Goal: Task Accomplishment & Management: Manage account settings

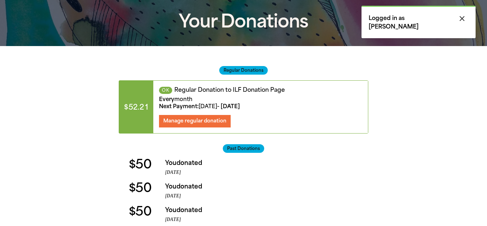
scroll to position [83, 0]
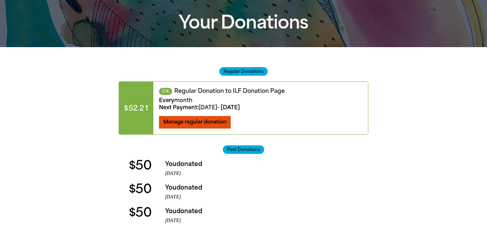
click at [197, 120] on span "Manage regular donation" at bounding box center [194, 122] width 63 height 6
select select "AUD"
select select "MONTH"
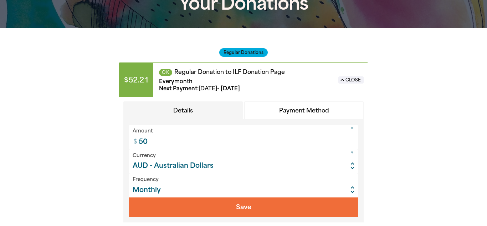
scroll to position [115, 0]
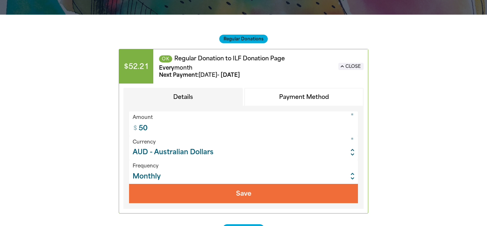
click at [287, 97] on button "Payment Method" at bounding box center [303, 97] width 119 height 19
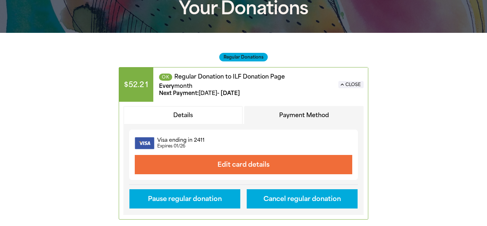
scroll to position [96, 0]
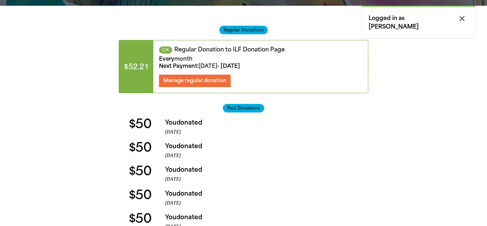
scroll to position [124, 0]
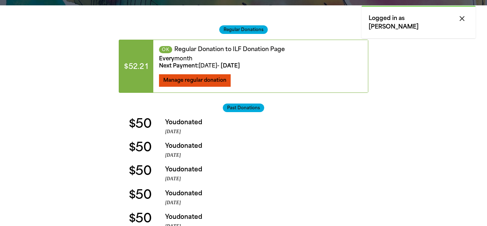
click at [205, 81] on span "Manage regular donation" at bounding box center [194, 80] width 63 height 6
select select "AUD"
select select "MONTH"
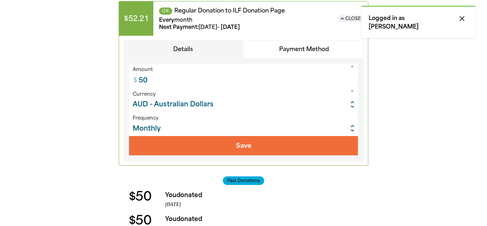
scroll to position [162, 0]
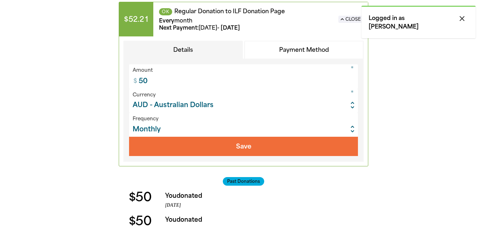
click at [309, 62] on div "Amount * $ 50 Currency * Common currencies ARS - Argentine Pesos AUD - Australi…" at bounding box center [243, 109] width 240 height 103
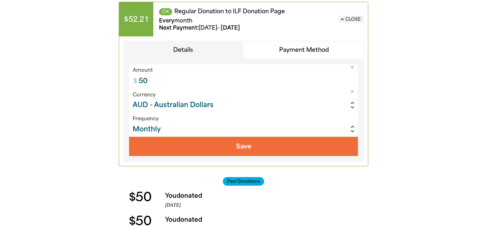
click at [308, 53] on button "Payment Method" at bounding box center [303, 50] width 119 height 19
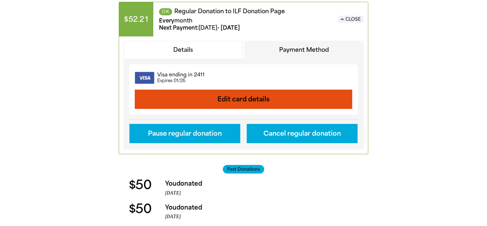
click at [237, 94] on button "Edit card details" at bounding box center [243, 98] width 217 height 19
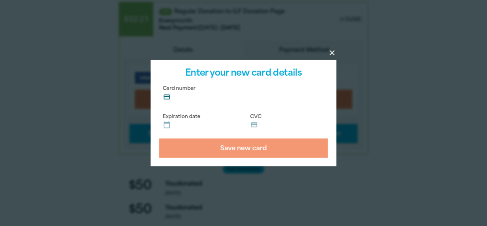
click at [257, 92] on label "Card number credit_card" at bounding box center [243, 93] width 169 height 22
click at [257, 94] on input "Card number credit_card" at bounding box center [247, 94] width 151 height 0
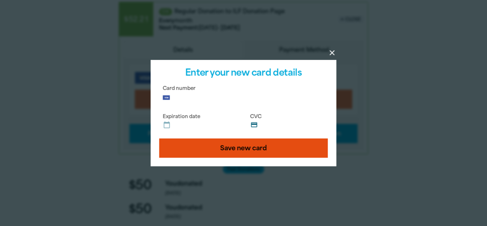
click at [243, 151] on button "Save new card" at bounding box center [243, 147] width 169 height 19
